Goal: Navigation & Orientation: Understand site structure

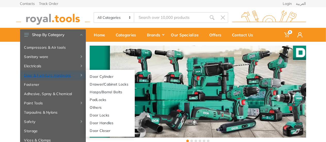
scroll to position [56, 0]
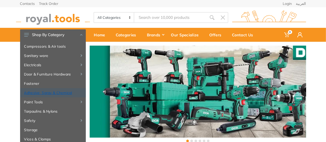
click at [60, 91] on link "Adhesive, Spray & Chemical" at bounding box center [53, 92] width 66 height 9
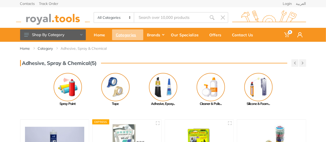
click at [126, 35] on div "Categories" at bounding box center [127, 34] width 31 height 11
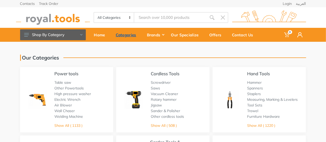
click at [123, 37] on div "Categories" at bounding box center [127, 34] width 31 height 11
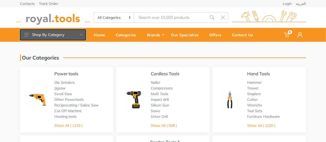
click at [79, 38] on button "Shop By Category" at bounding box center [53, 34] width 66 height 11
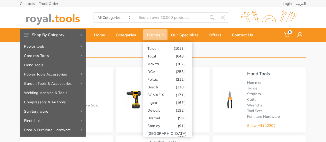
click at [159, 35] on div "Brands" at bounding box center [155, 34] width 24 height 11
